Goal: Navigation & Orientation: Find specific page/section

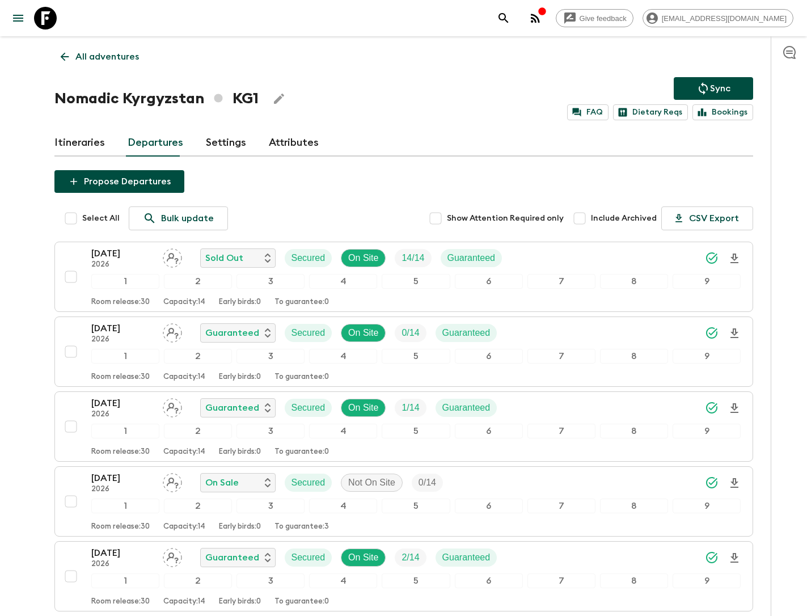
scroll to position [178, 0]
click at [86, 57] on p "All adventures" at bounding box center [107, 57] width 64 height 14
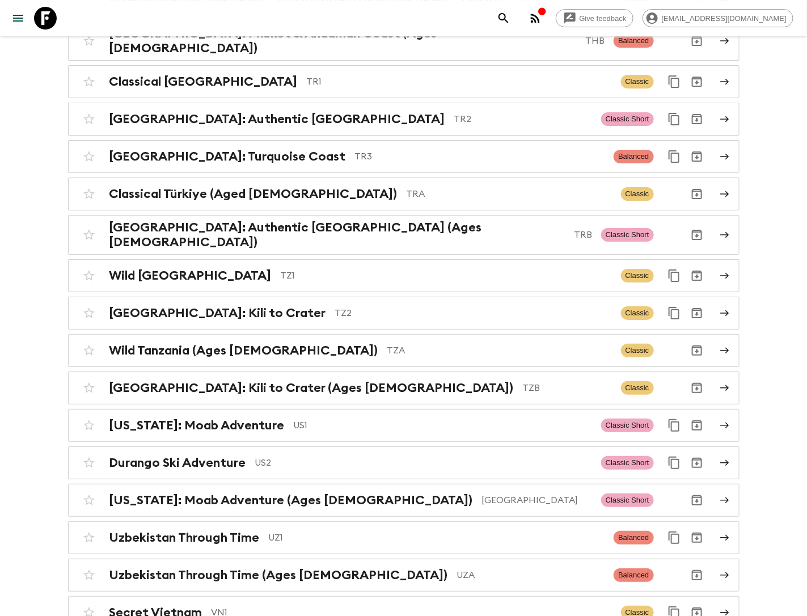
scroll to position [4946, 0]
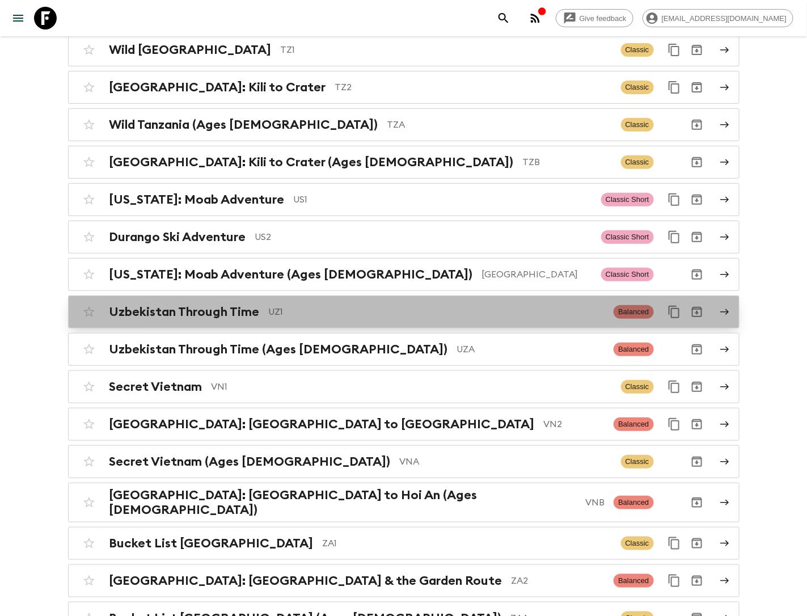
click at [272, 305] on p "UZ1" at bounding box center [437, 312] width 336 height 14
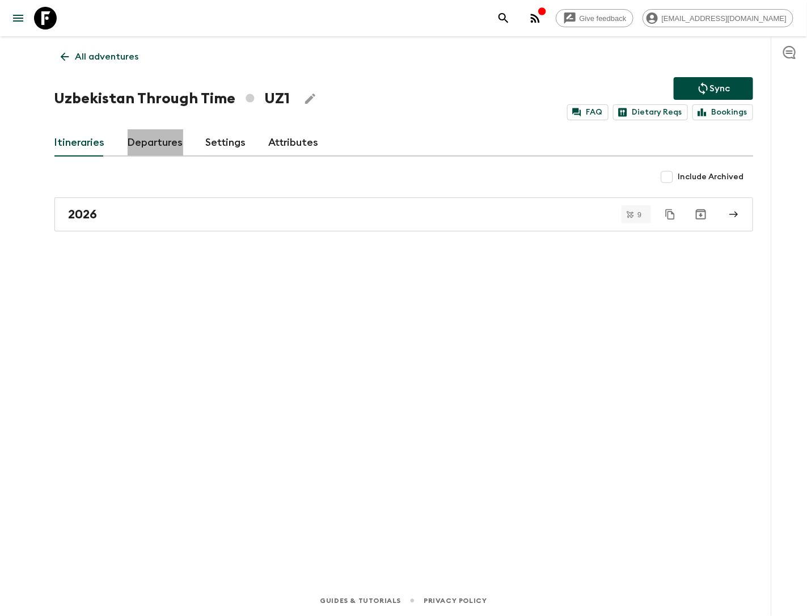
click at [162, 144] on link "Departures" at bounding box center [156, 142] width 56 height 27
